Goal: Information Seeking & Learning: Learn about a topic

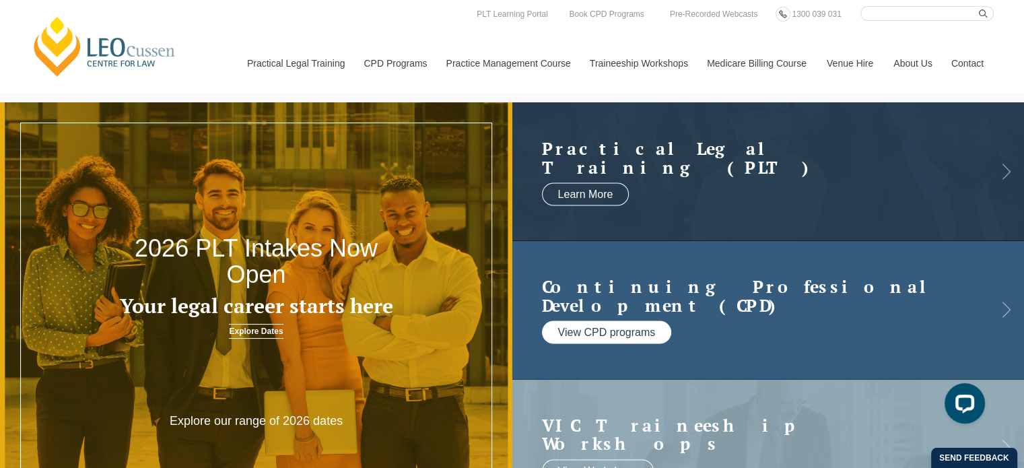
click at [635, 336] on link "View CPD programs" at bounding box center [607, 332] width 130 height 23
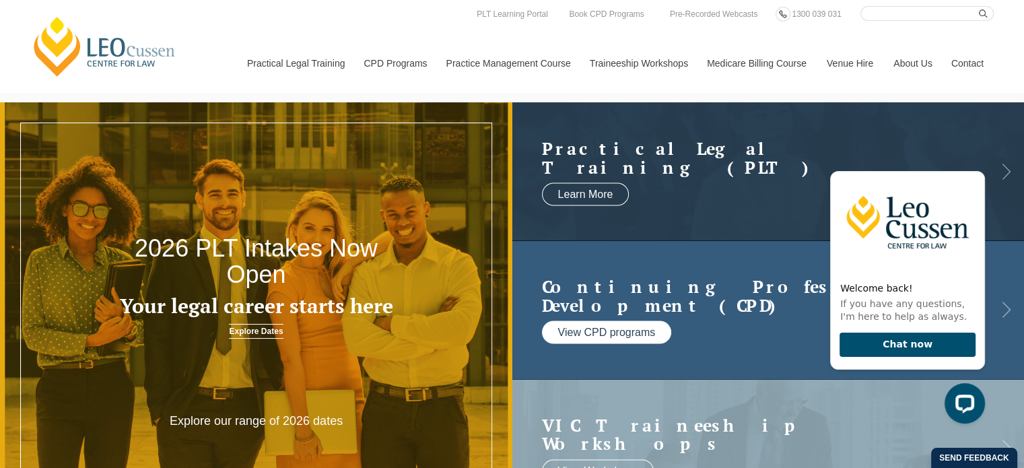
click at [576, 327] on link "View CPD programs" at bounding box center [607, 332] width 130 height 23
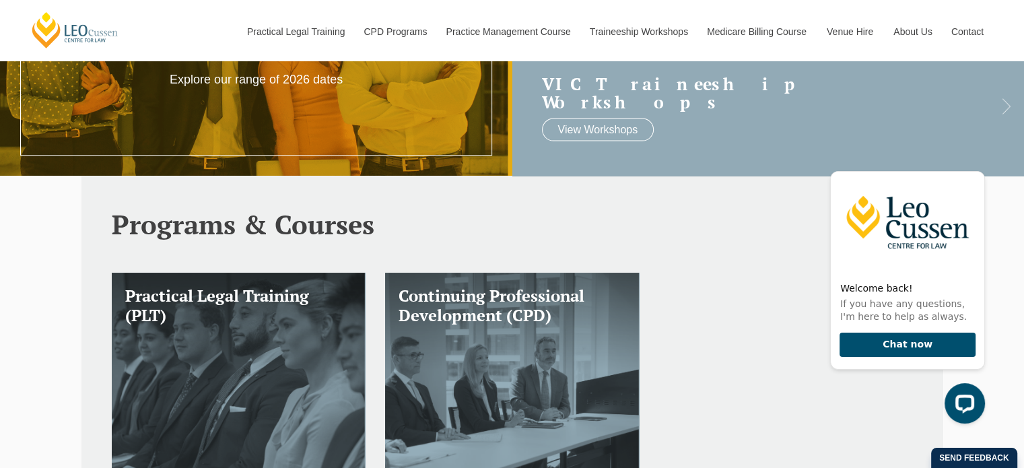
scroll to position [347, 0]
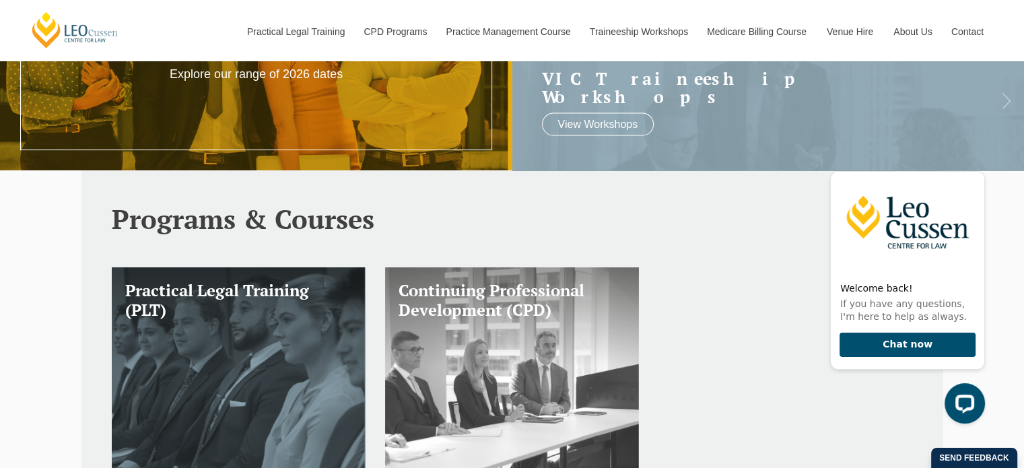
click at [522, 364] on link "Continuing Professional Development (CPD)" at bounding box center [512, 382] width 254 height 231
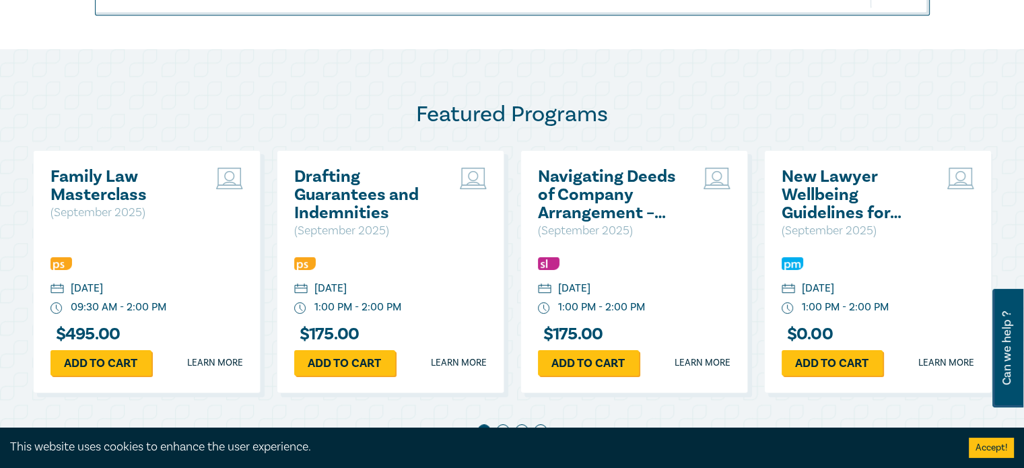
scroll to position [632, 0]
click at [103, 293] on div "[DATE]" at bounding box center [87, 288] width 32 height 15
click at [90, 186] on h2 "Family Law Masterclass" at bounding box center [123, 186] width 145 height 36
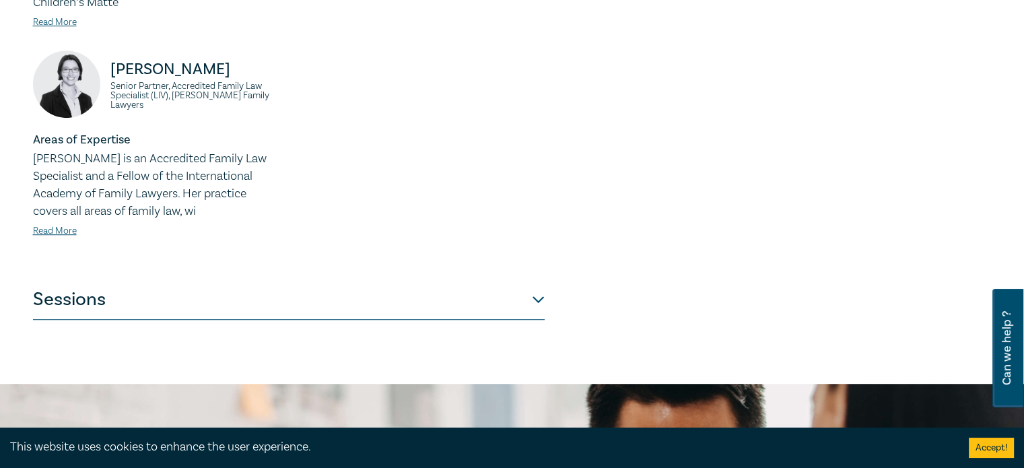
scroll to position [793, 0]
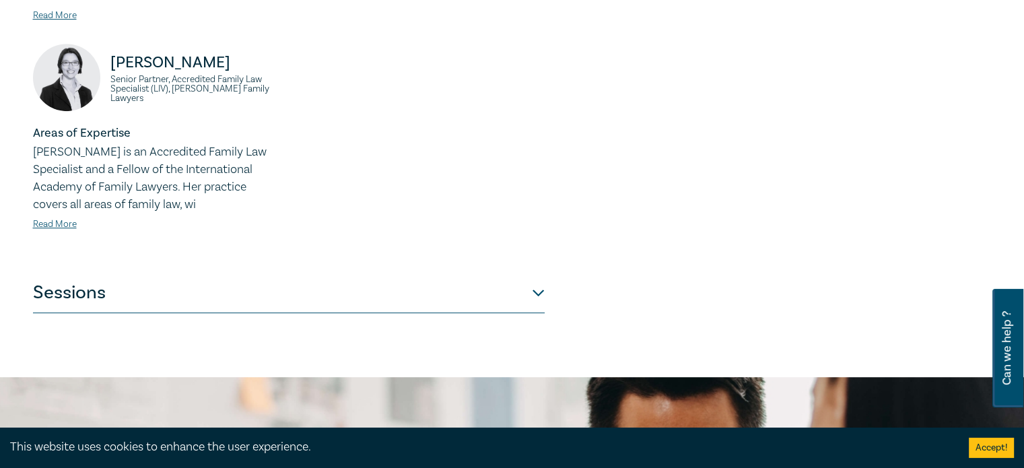
click at [539, 288] on button "Sessions" at bounding box center [289, 293] width 512 height 40
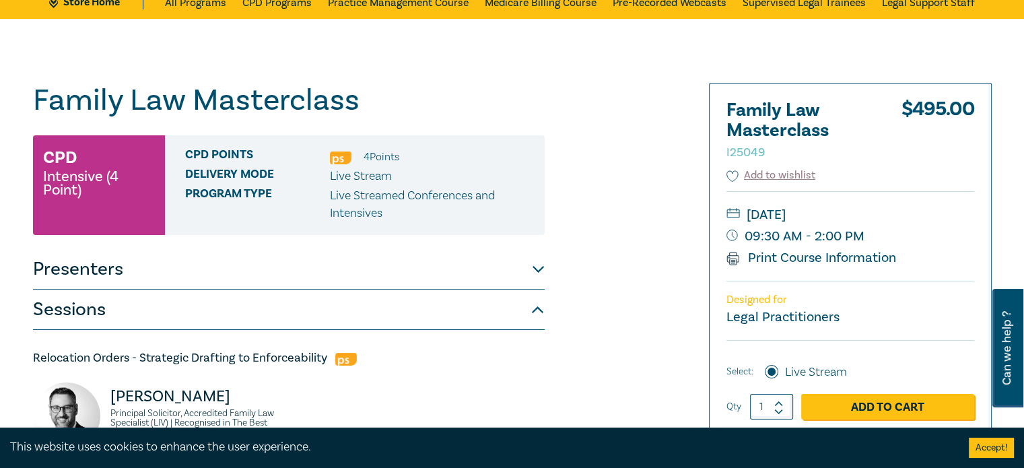
scroll to position [75, 0]
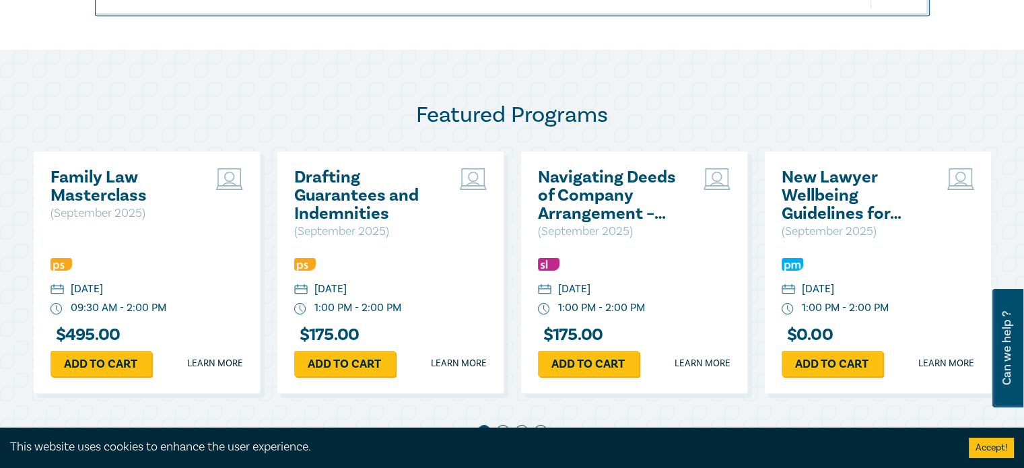
scroll to position [1923, 0]
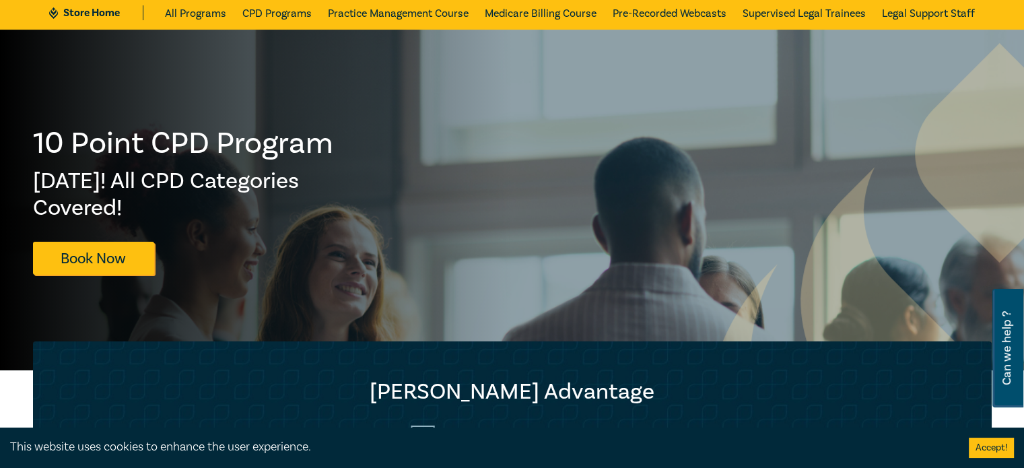
scroll to position [75, 0]
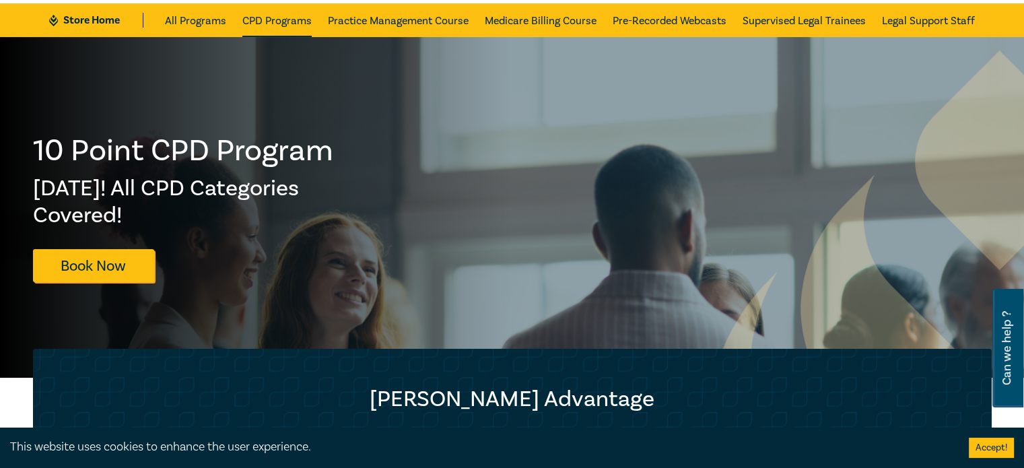
click at [284, 21] on link "CPD Programs" at bounding box center [276, 20] width 69 height 34
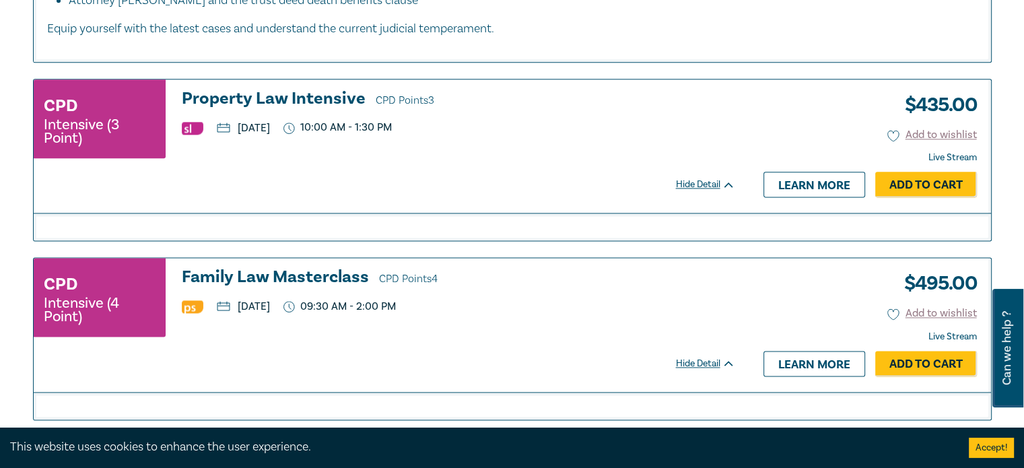
scroll to position [1726, 0]
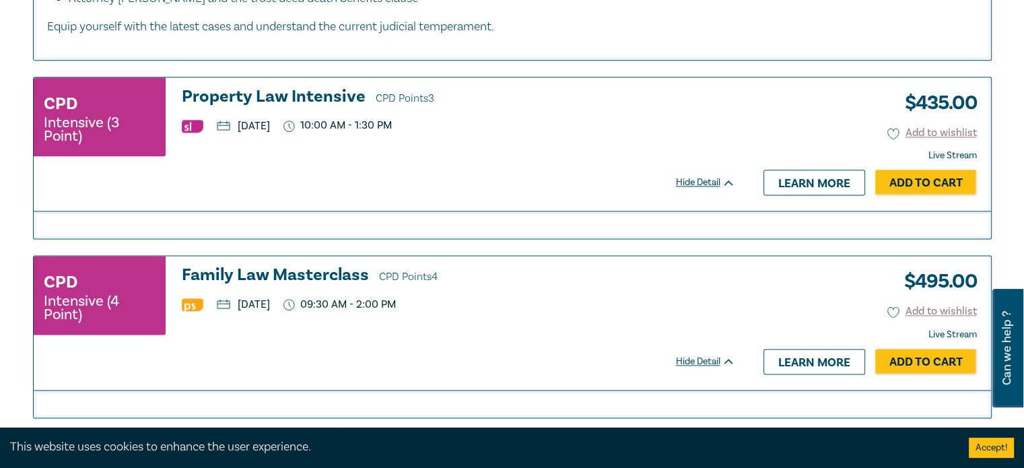
click at [270, 89] on h3 "Property Law Intensive CPD Points 3" at bounding box center [459, 98] width 554 height 20
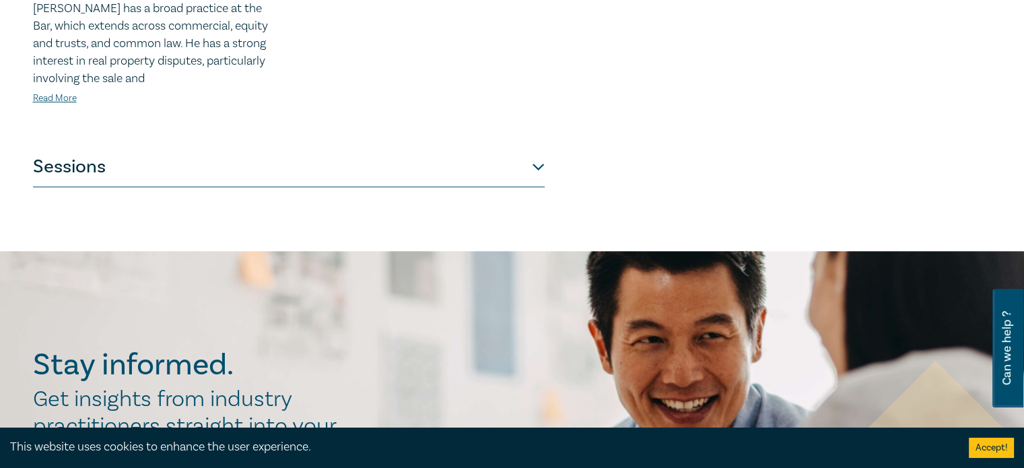
scroll to position [722, 0]
click at [532, 160] on button "Sessions" at bounding box center [289, 166] width 512 height 40
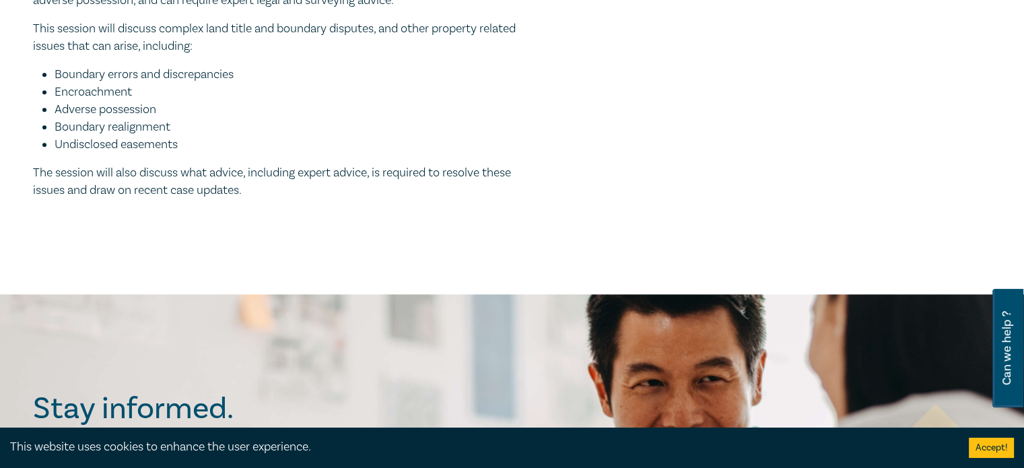
scroll to position [1354, 0]
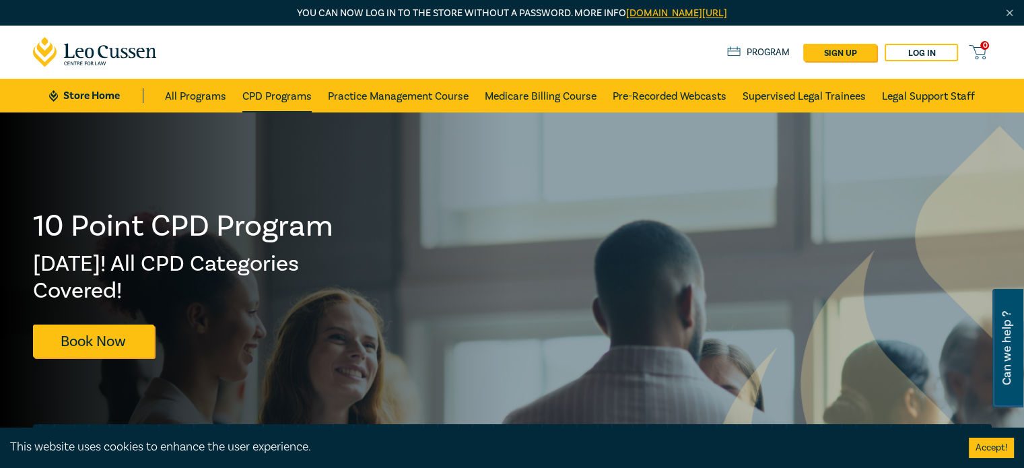
click at [254, 92] on link "CPD Programs" at bounding box center [276, 96] width 69 height 34
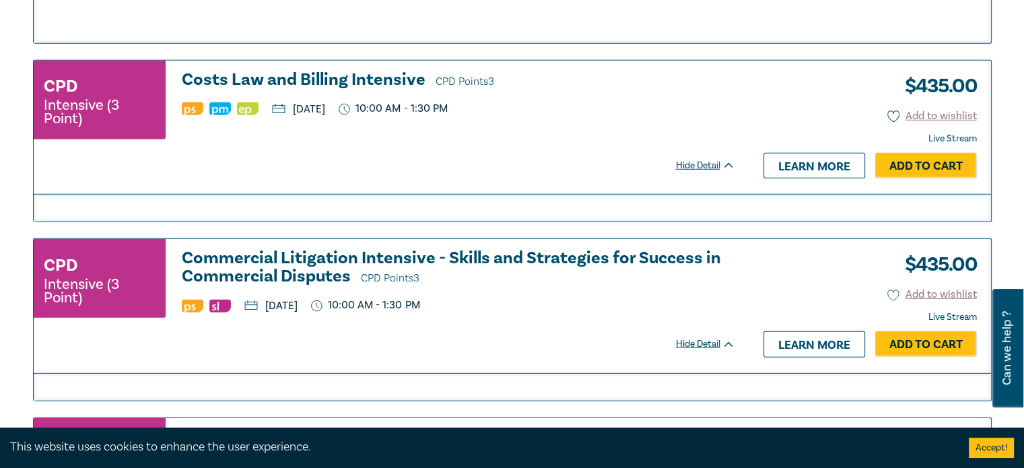
scroll to position [3970, 0]
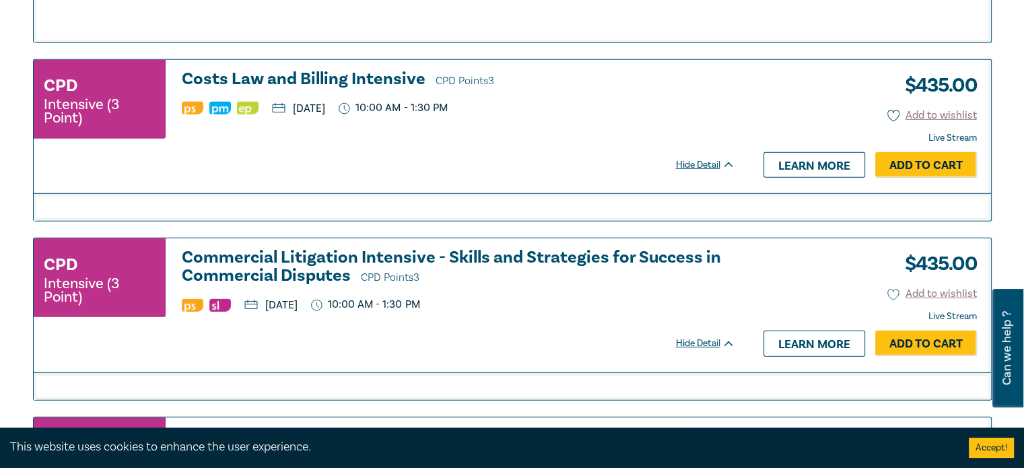
click at [430, 248] on h3 "Commercial Litigation Intensive - Skills and Strategies for Success in Commerci…" at bounding box center [459, 267] width 554 height 38
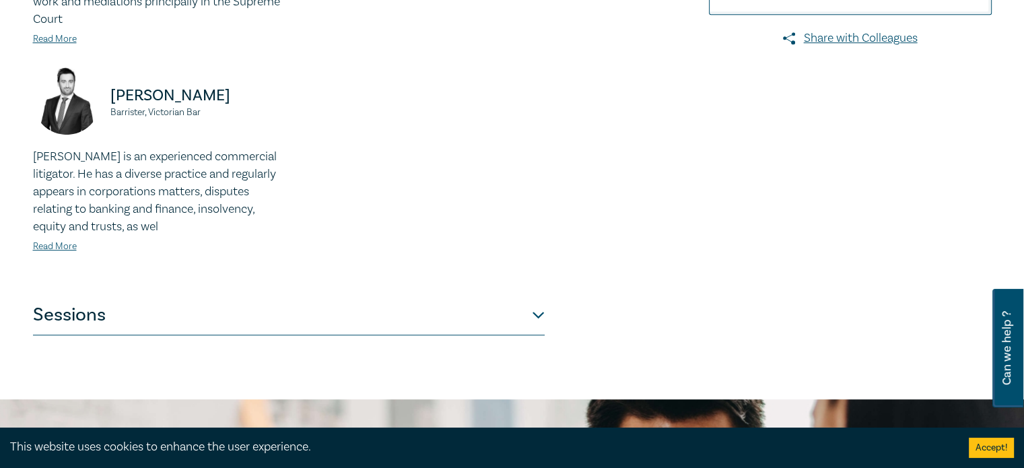
scroll to position [637, 0]
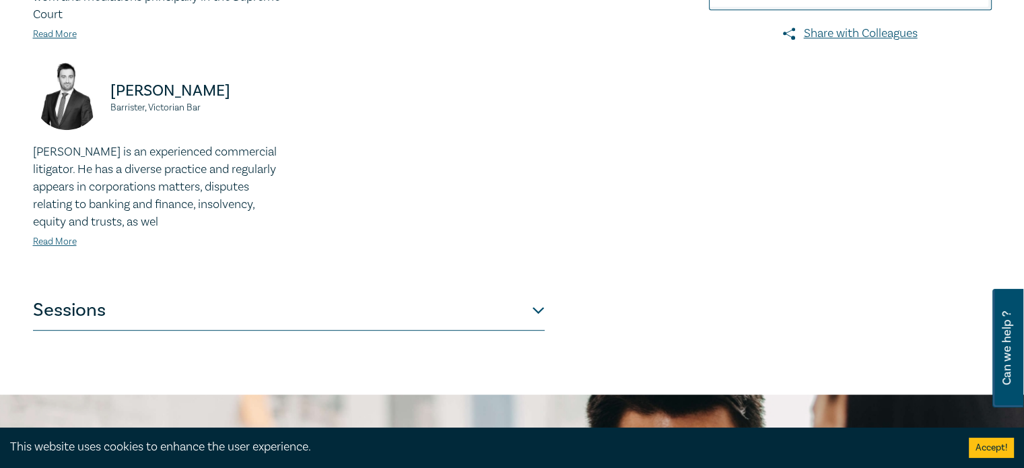
click at [528, 290] on button "Sessions" at bounding box center [289, 310] width 512 height 40
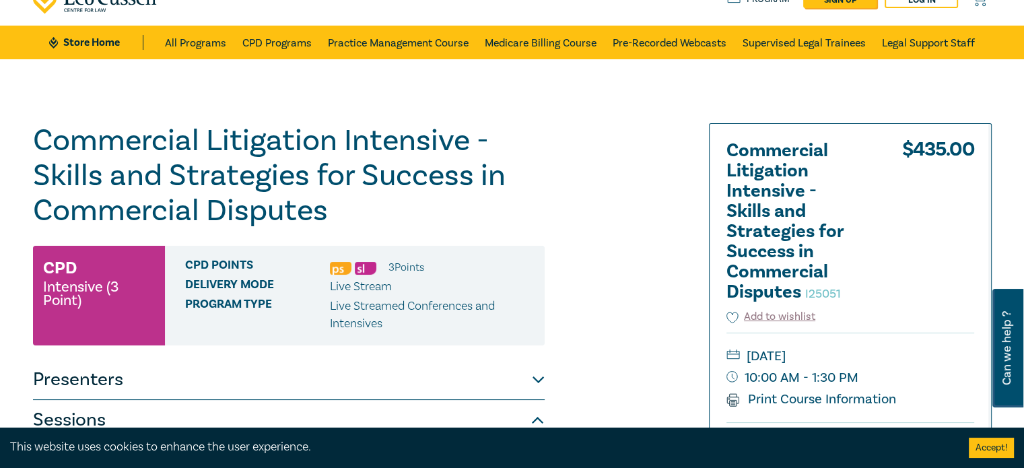
scroll to position [51, 0]
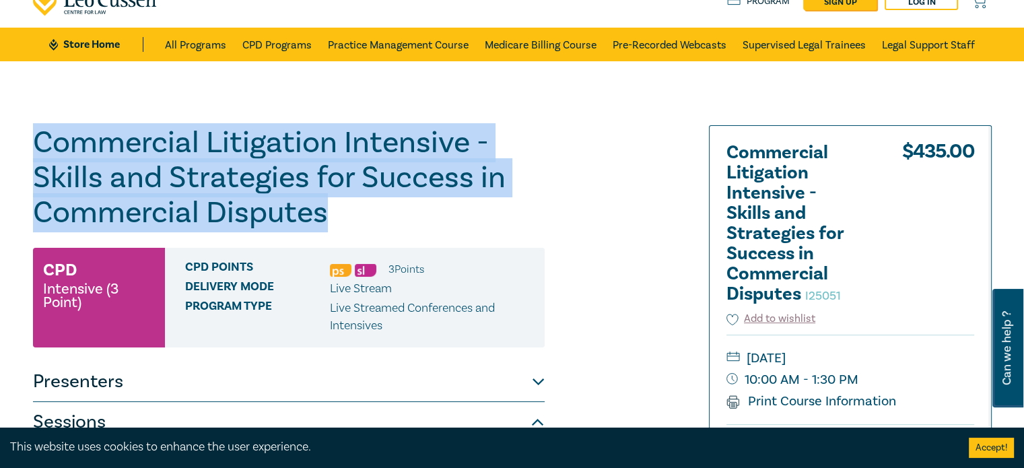
drag, startPoint x: 32, startPoint y: 143, endPoint x: 354, endPoint y: 199, distance: 326.7
click at [354, 199] on h1 "Commercial Litigation Intensive - Skills and Strategies for Success in Commerci…" at bounding box center [289, 177] width 512 height 105
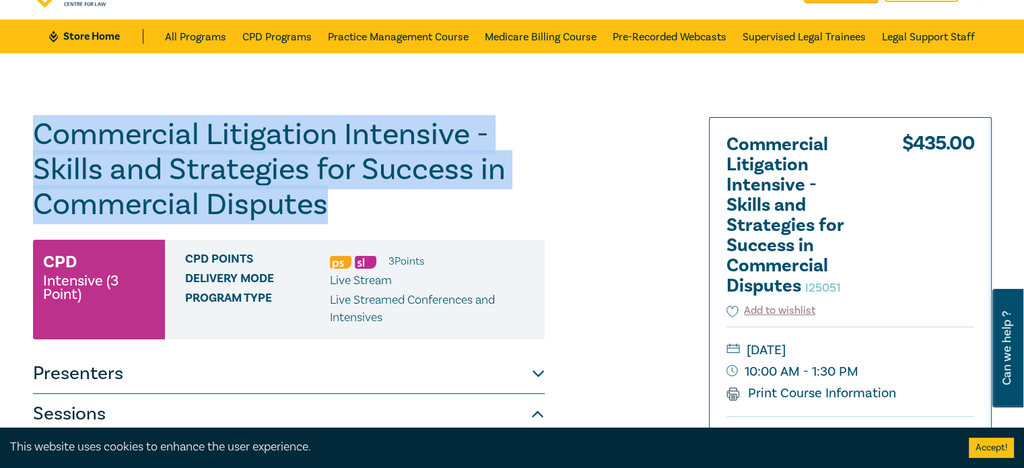
scroll to position [59, 0]
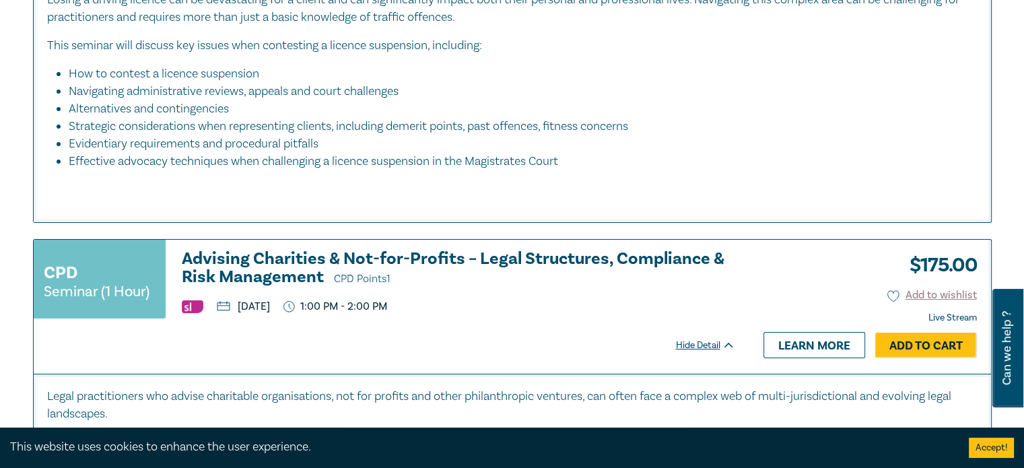
scroll to position [5379, 0]
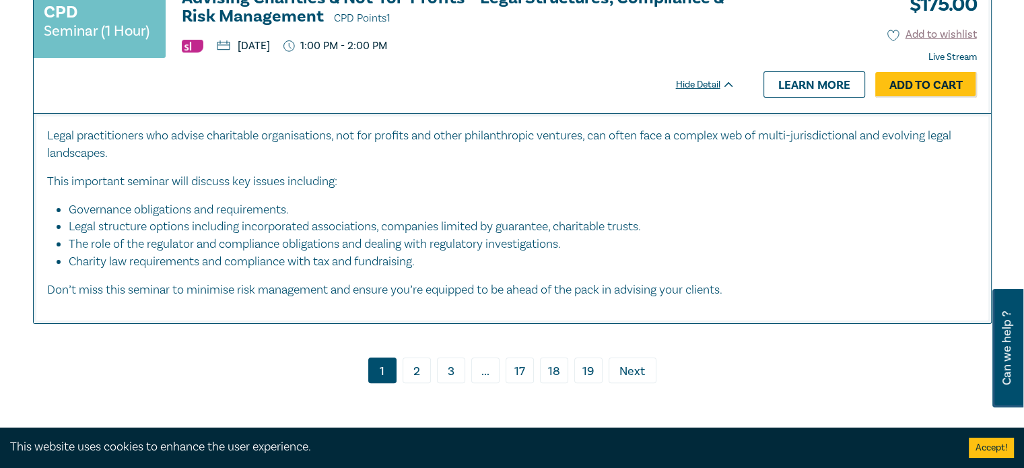
click at [425, 358] on link "2" at bounding box center [417, 371] width 28 height 26
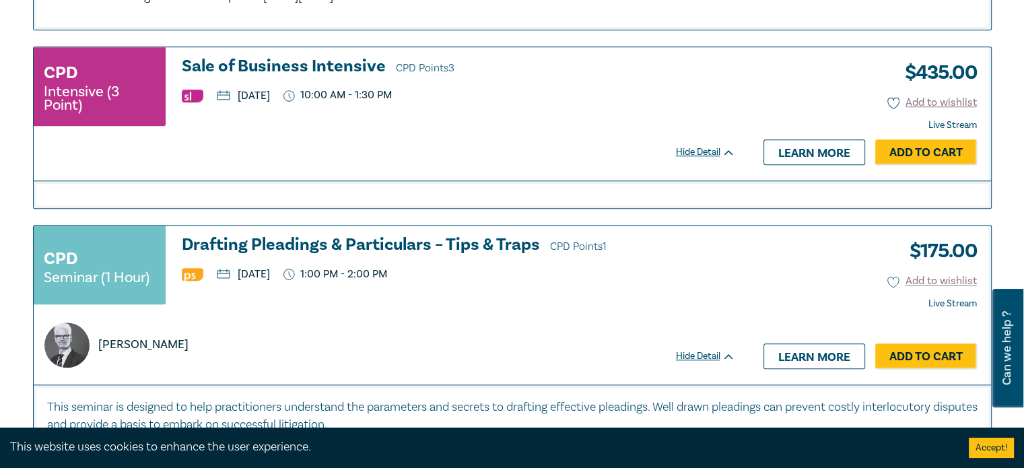
scroll to position [1279, 0]
click at [314, 77] on h3 "Sale of Business Intensive CPD Points 3" at bounding box center [459, 67] width 554 height 20
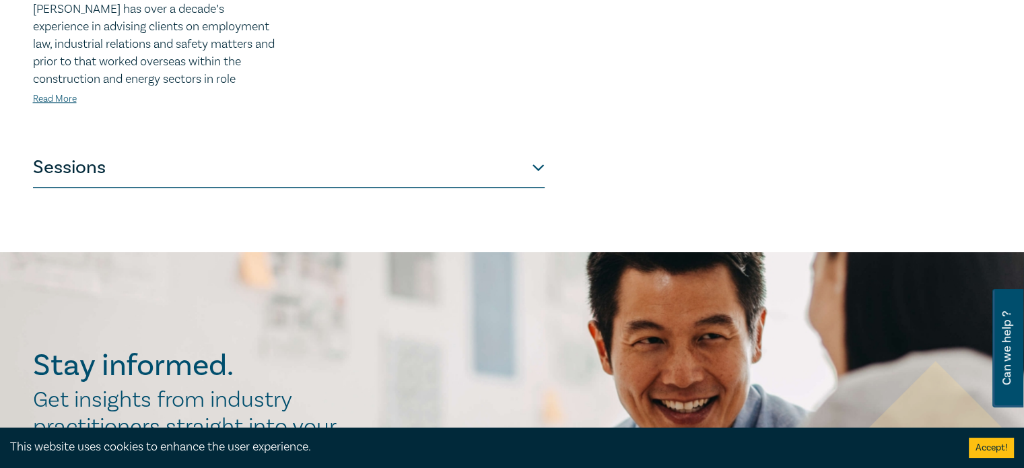
scroll to position [710, 0]
click at [525, 150] on button "Sessions" at bounding box center [289, 167] width 512 height 40
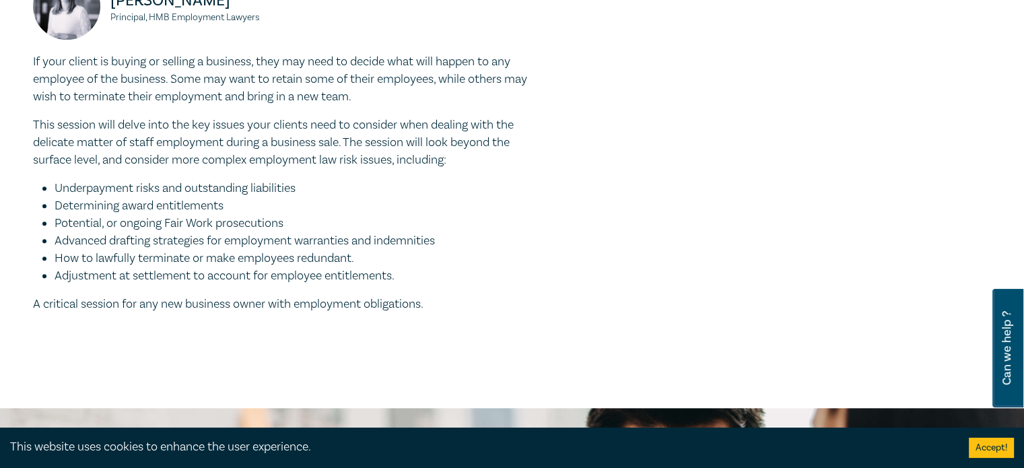
scroll to position [1226, 0]
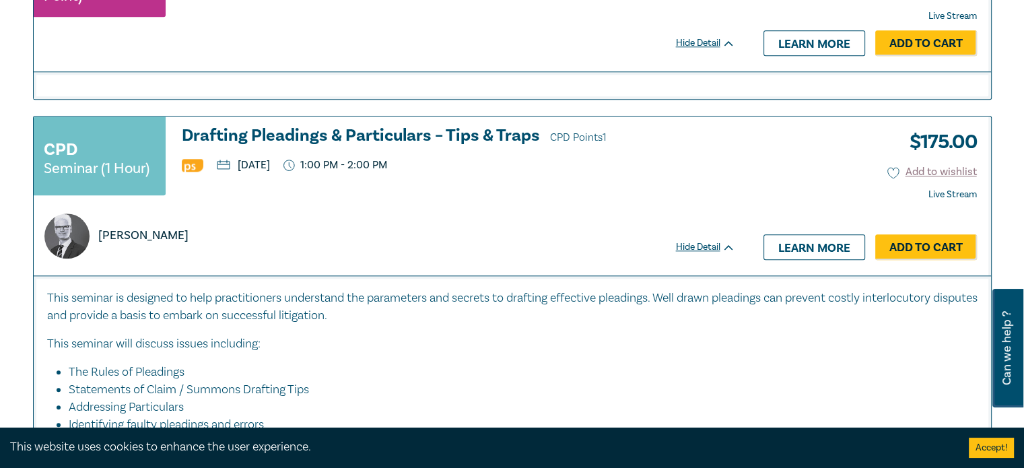
scroll to position [1395, 0]
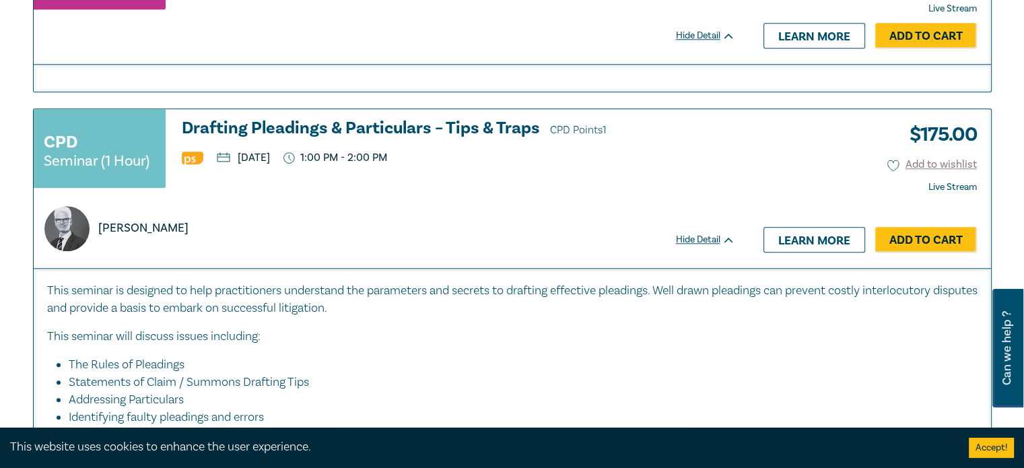
click at [353, 137] on h3 "Drafting Pleadings & Particulars – Tips & Traps CPD Points 1" at bounding box center [459, 129] width 554 height 20
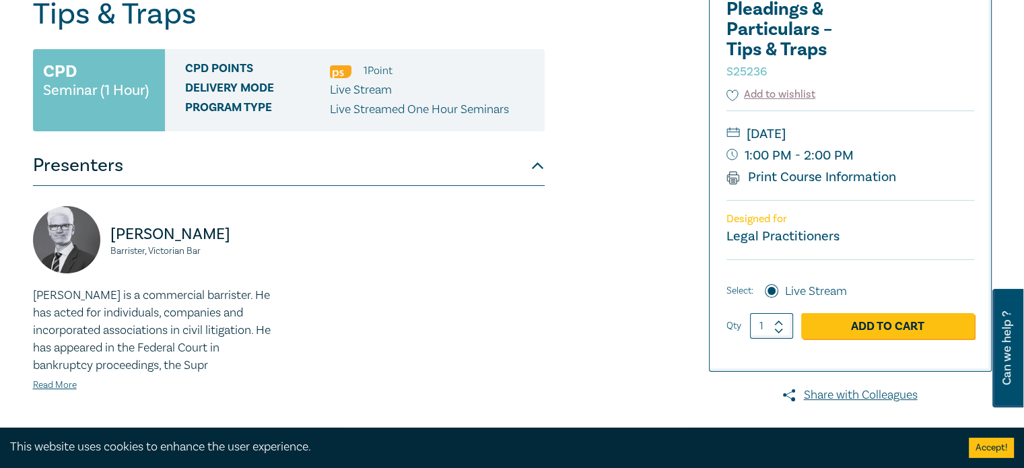
scroll to position [400, 0]
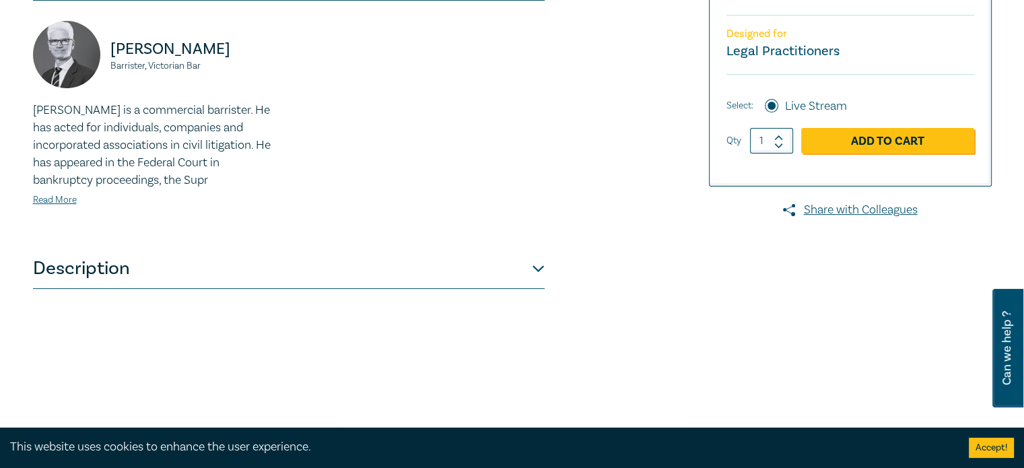
click at [536, 274] on button "Description" at bounding box center [289, 268] width 512 height 40
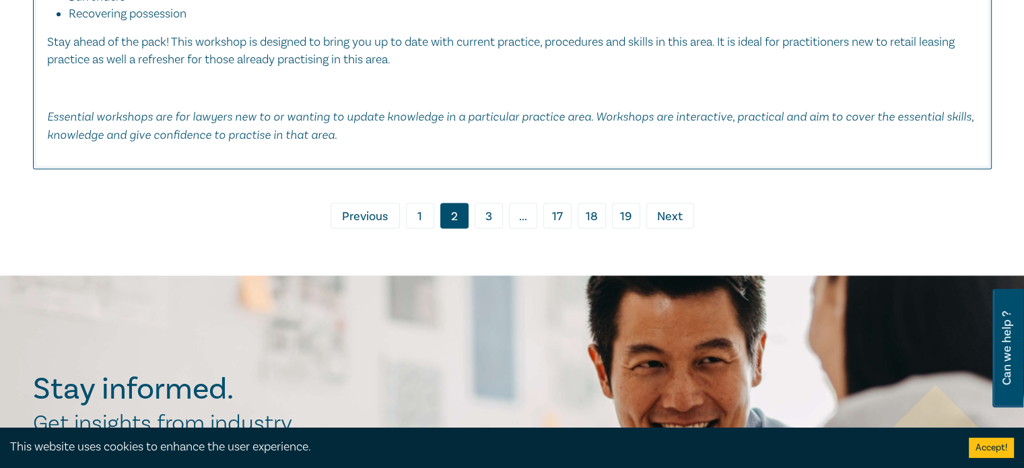
scroll to position [6865, 0]
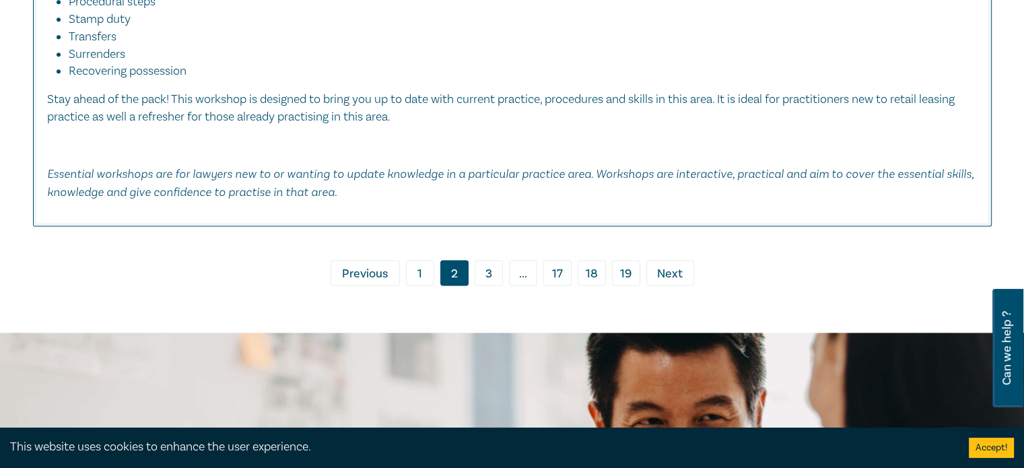
click at [486, 267] on link "3" at bounding box center [489, 273] width 28 height 26
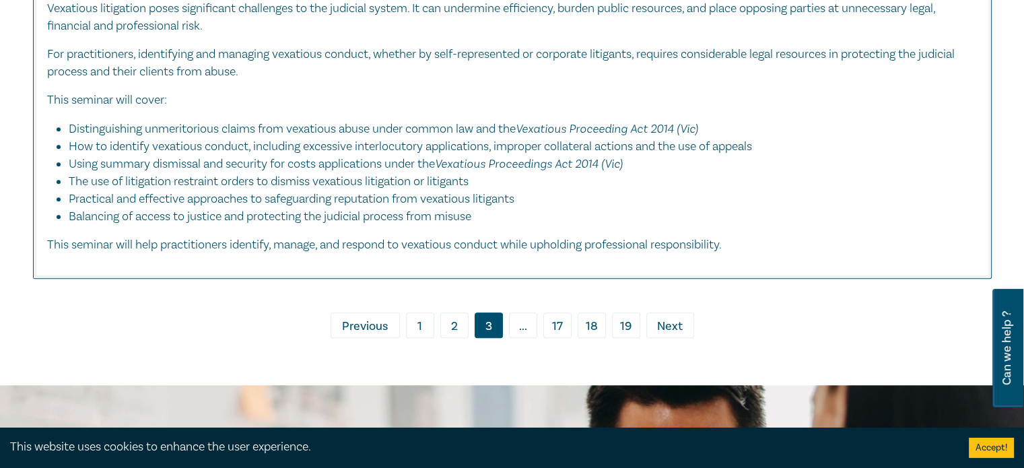
scroll to position [6195, 0]
click at [524, 337] on span "..." at bounding box center [523, 325] width 28 height 26
click at [526, 338] on span "..." at bounding box center [523, 325] width 28 height 26
click at [550, 332] on link "17" at bounding box center [557, 325] width 28 height 26
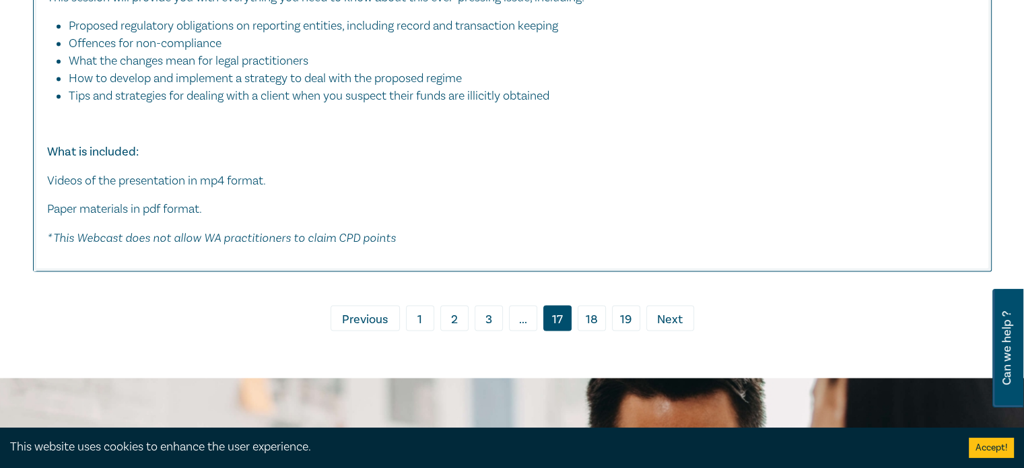
scroll to position [7619, 0]
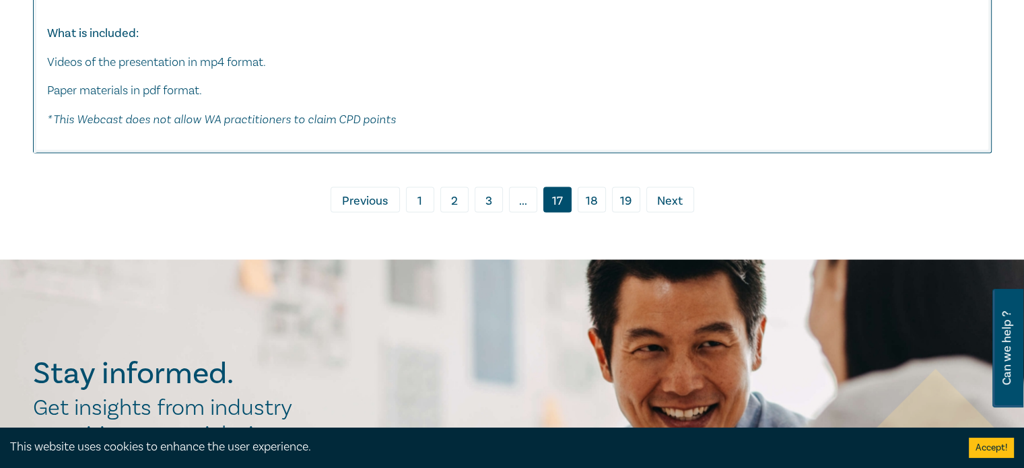
click at [599, 187] on link "18" at bounding box center [592, 200] width 28 height 26
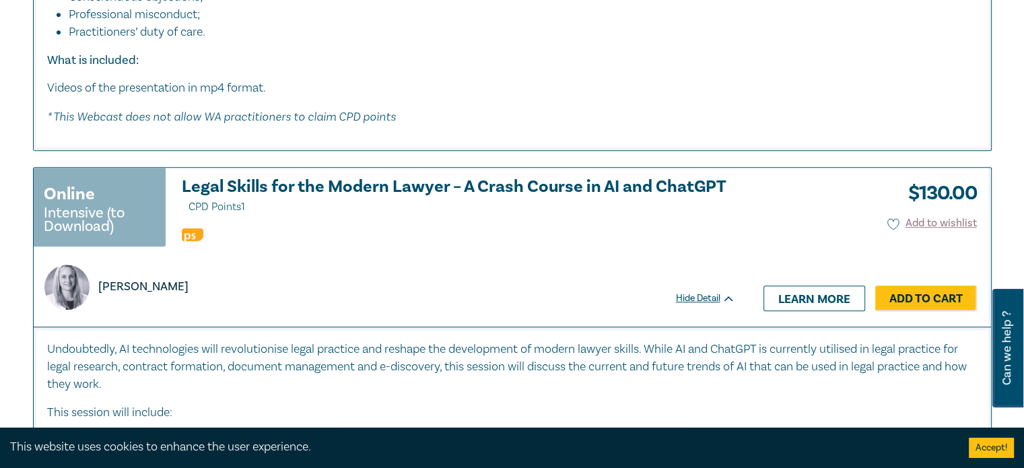
scroll to position [927, 0]
click at [602, 185] on h3 "Legal Skills for the Modern Lawyer – A Crash Course in AI and ChatGPT CPD Point…" at bounding box center [459, 197] width 554 height 38
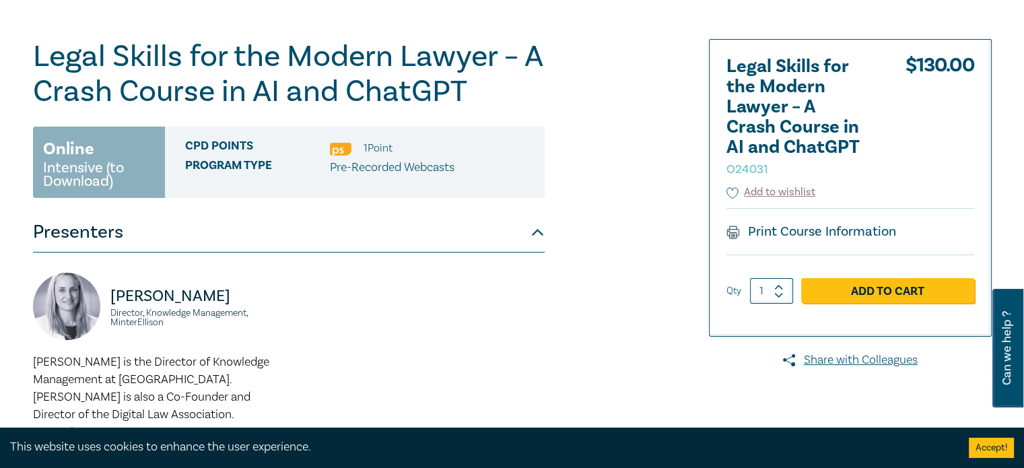
scroll to position [134, 0]
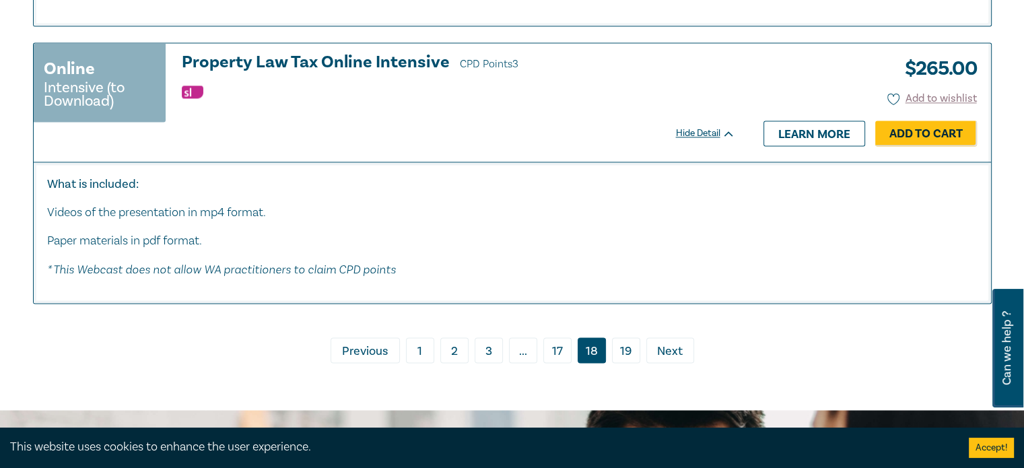
scroll to position [7135, 0]
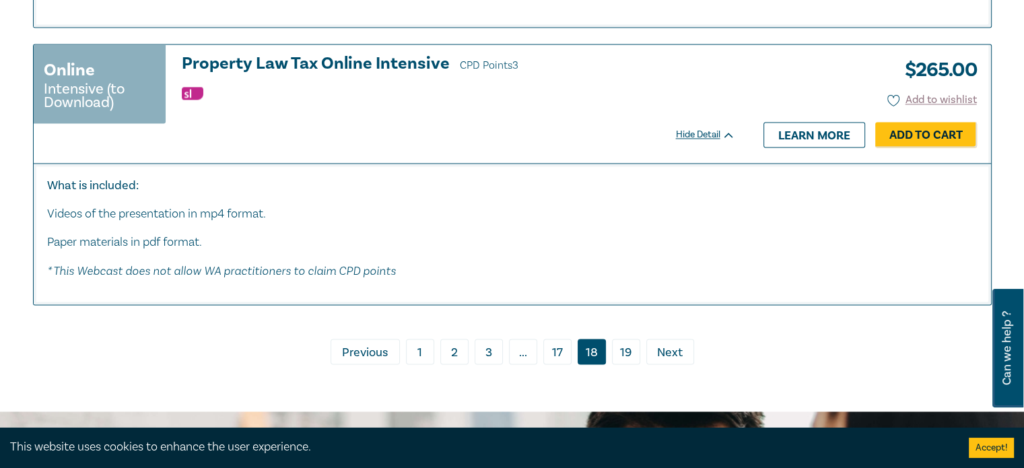
click at [626, 343] on link "19" at bounding box center [626, 352] width 28 height 26
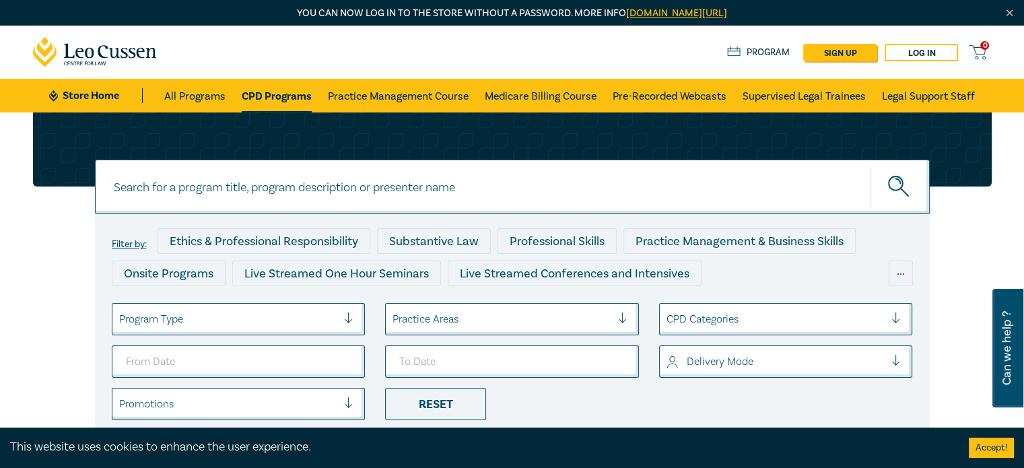
click at [302, 86] on link "CPD Programs" at bounding box center [277, 96] width 70 height 34
click at [268, 94] on link "CPD Programs" at bounding box center [277, 96] width 70 height 34
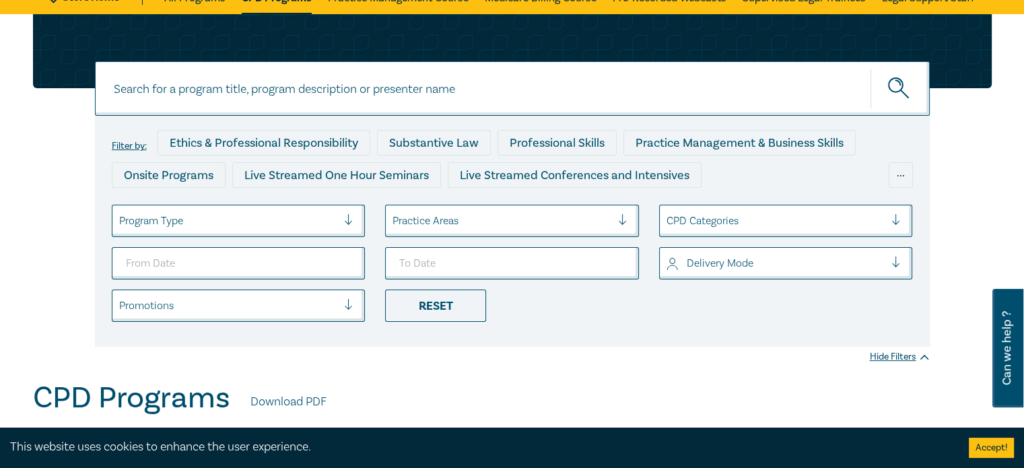
scroll to position [97, 0]
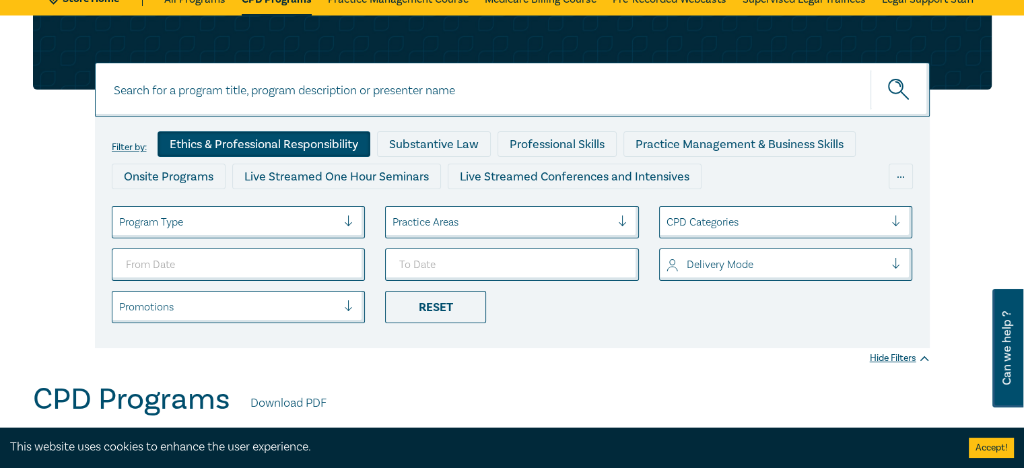
click at [292, 141] on div "Ethics & Professional Responsibility" at bounding box center [264, 144] width 213 height 26
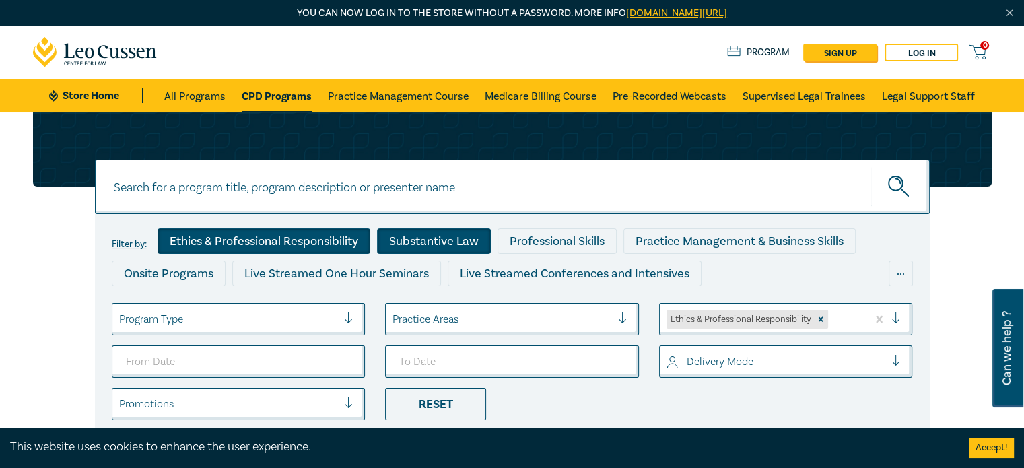
click at [415, 231] on div "Substantive Law" at bounding box center [434, 241] width 114 height 26
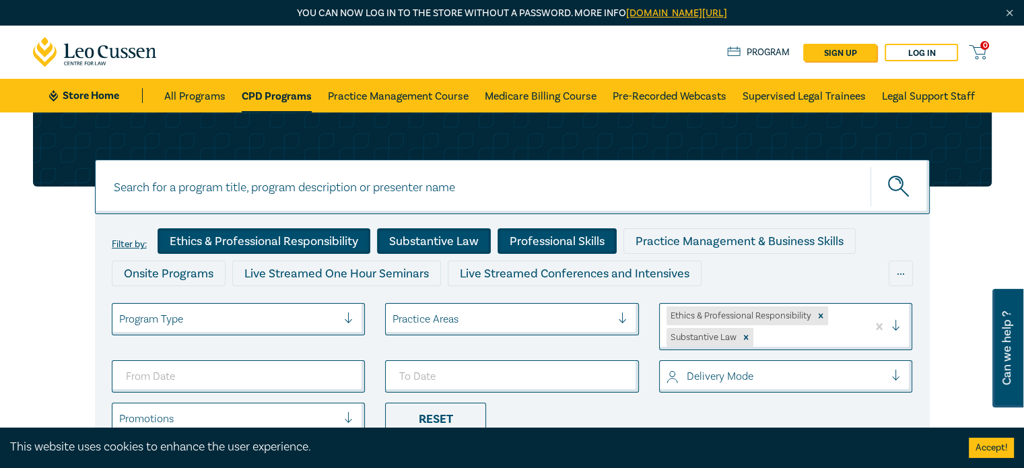
click at [525, 240] on div "Professional Skills" at bounding box center [557, 241] width 119 height 26
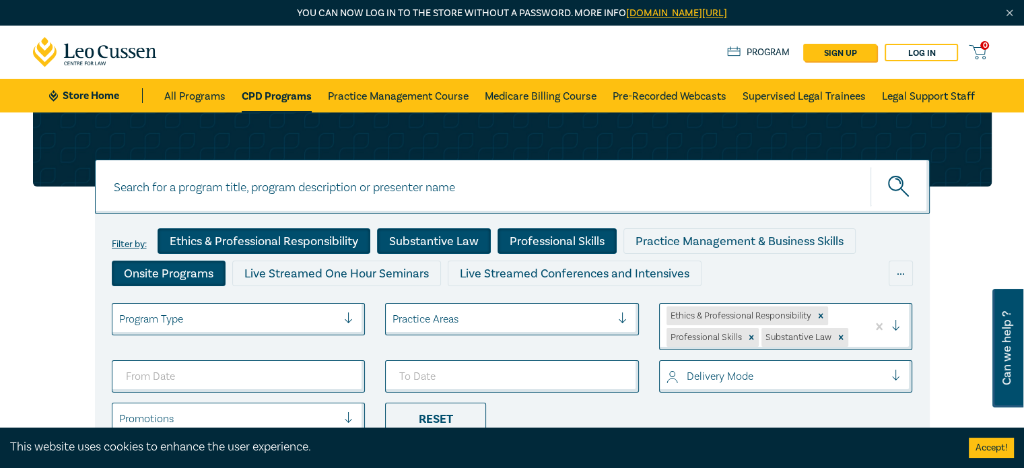
click at [191, 275] on div "Onsite Programs" at bounding box center [169, 274] width 114 height 26
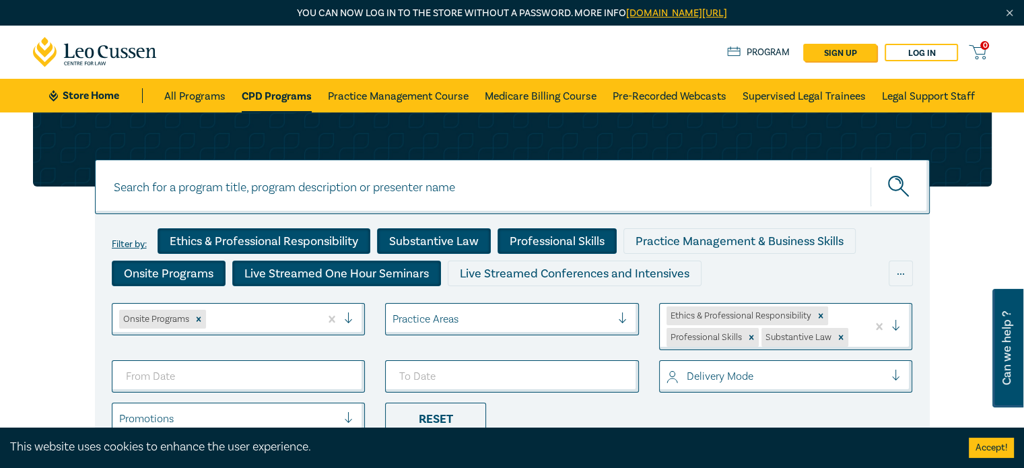
click at [257, 269] on div "Live Streamed One Hour Seminars" at bounding box center [336, 274] width 209 height 26
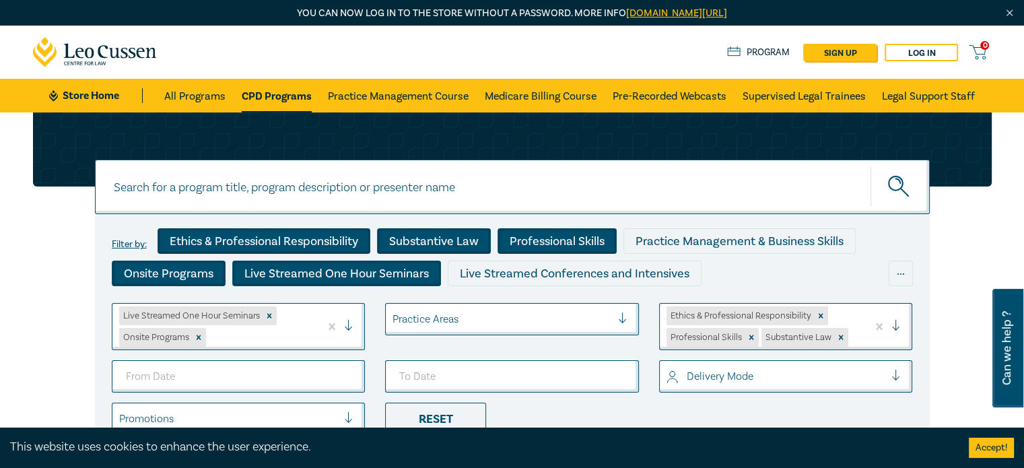
click at [269, 102] on link "CPD Programs" at bounding box center [277, 96] width 70 height 34
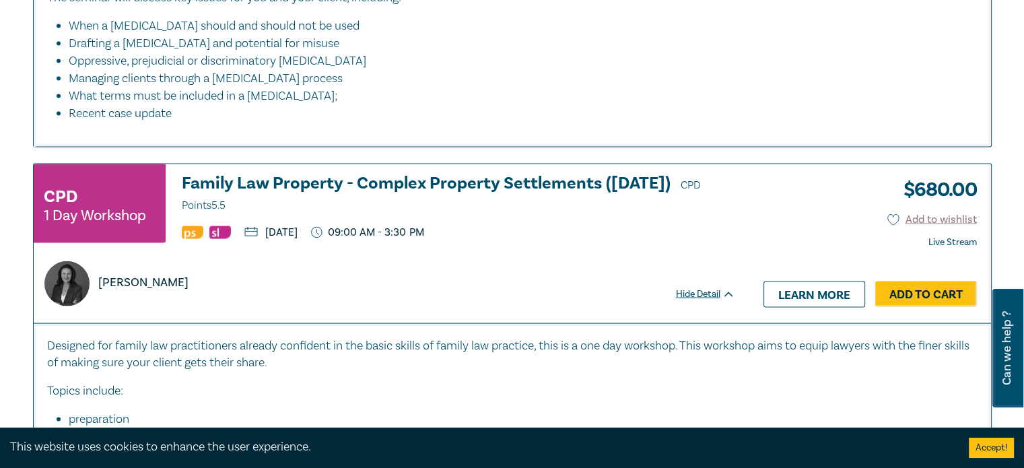
scroll to position [2741, 0]
drag, startPoint x: 164, startPoint y: 188, endPoint x: 908, endPoint y: 212, distance: 744.5
click at [908, 212] on div "CPD 1 Day Workshop Family Law Property - Complex Property Settlements (Sept 202…" at bounding box center [513, 244] width 958 height 159
copy div "Family Law Property - Complex Property Settlements (Sept 2025) CPD Points 5.5 W…"
